Goal: Check status: Check status

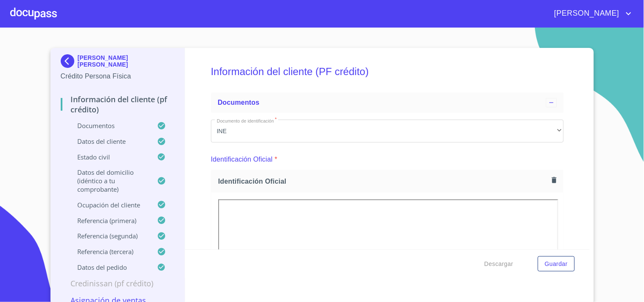
click at [42, 11] on div at bounding box center [33, 13] width 47 height 27
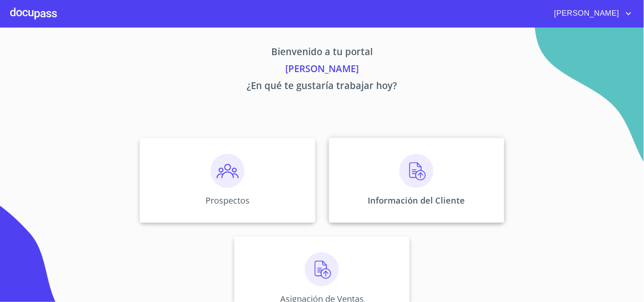
click at [377, 155] on div "Información del Cliente" at bounding box center [416, 180] width 175 height 85
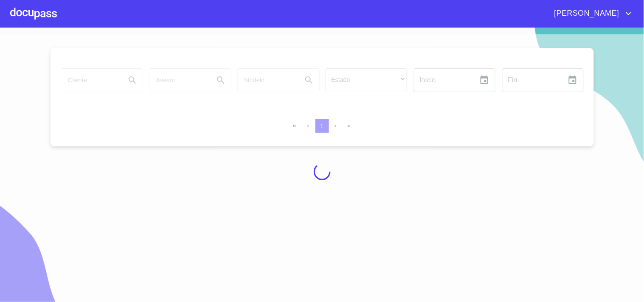
click at [100, 90] on div at bounding box center [322, 171] width 644 height 275
click at [107, 85] on div at bounding box center [322, 171] width 644 height 275
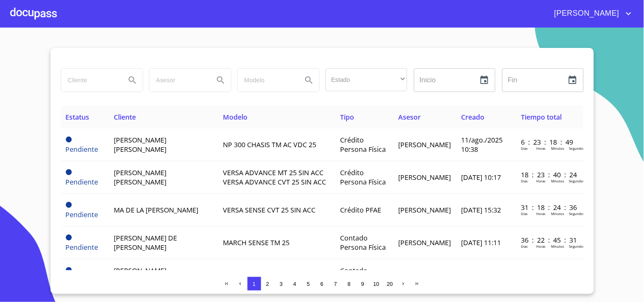
click at [107, 85] on input "search" at bounding box center [90, 80] width 58 height 23
type input "r"
type input "[PERSON_NAME]"
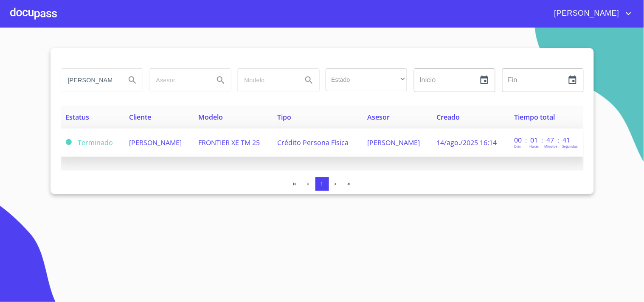
click at [174, 147] on td "[PERSON_NAME]" at bounding box center [158, 143] width 69 height 28
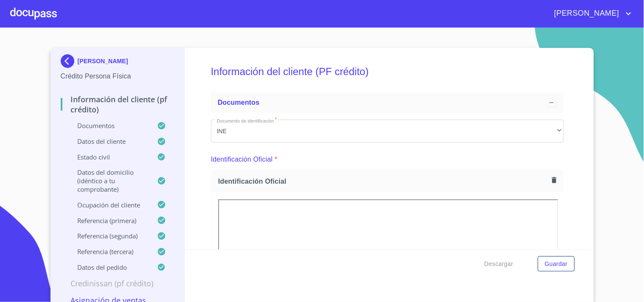
click at [33, 14] on div at bounding box center [33, 13] width 47 height 27
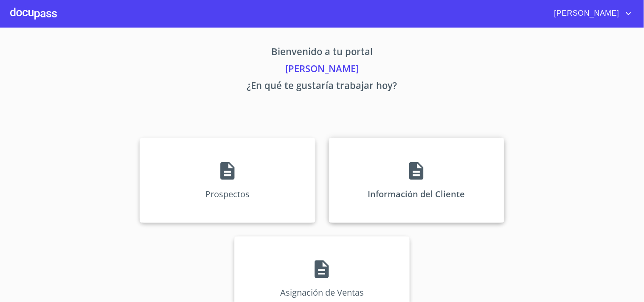
click at [385, 185] on div "Información del Cliente" at bounding box center [416, 180] width 175 height 85
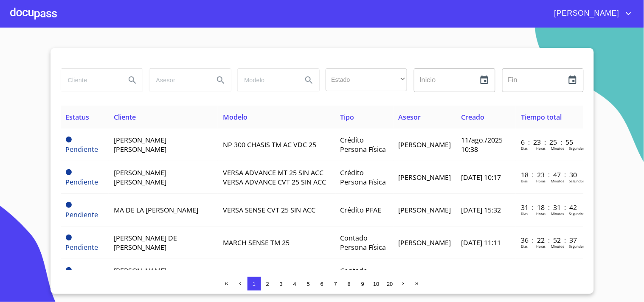
click at [109, 85] on input "search" at bounding box center [90, 80] width 58 height 23
type input "[PERSON_NAME]"
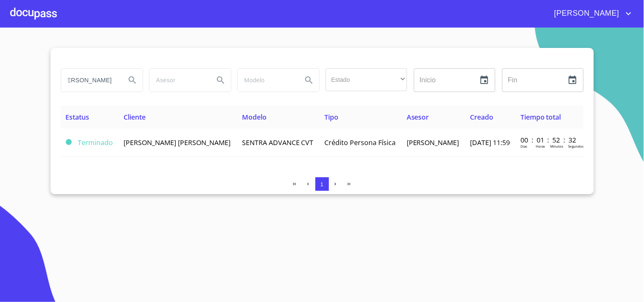
scroll to position [0, 0]
